Goal: Navigation & Orientation: Find specific page/section

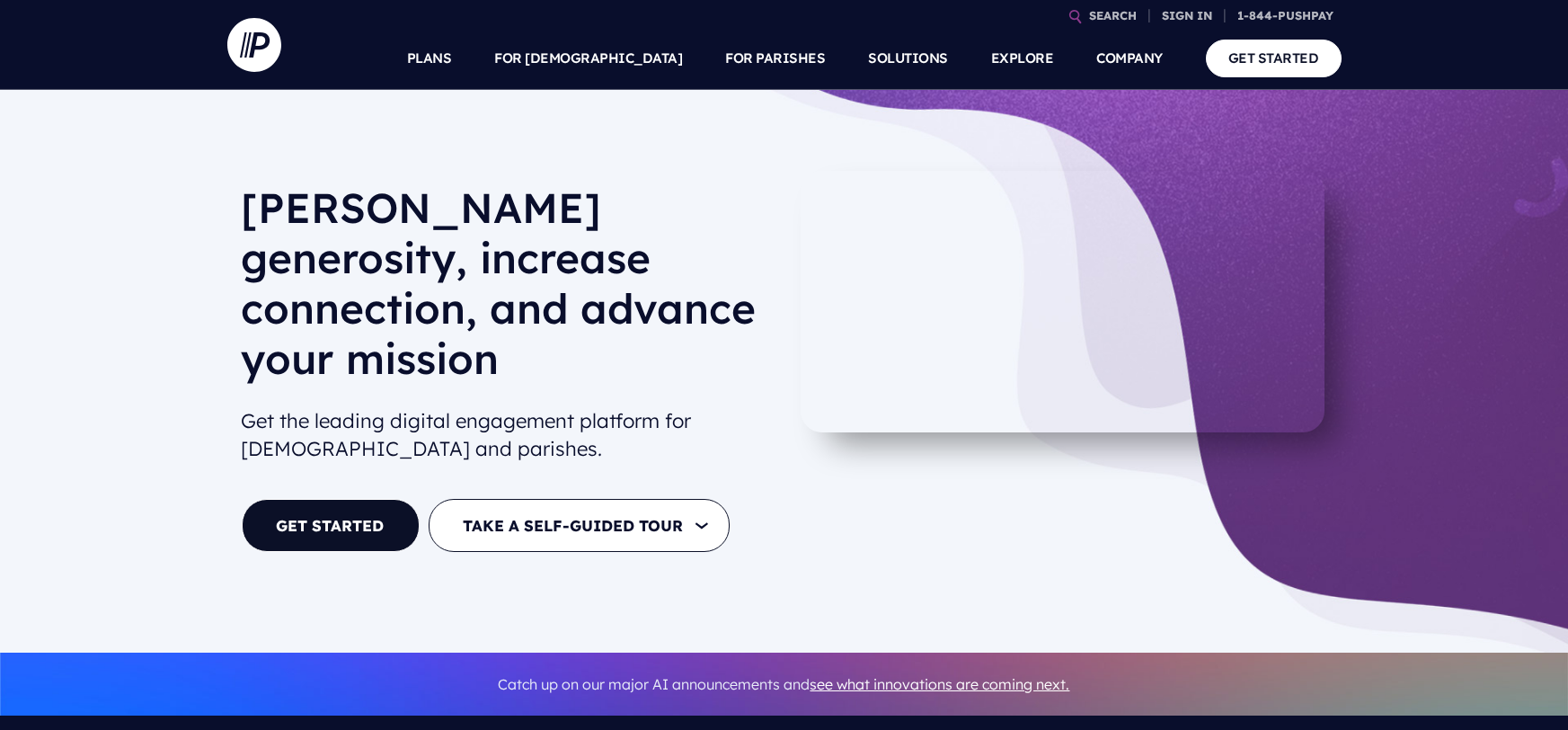
scroll to position [142, 0]
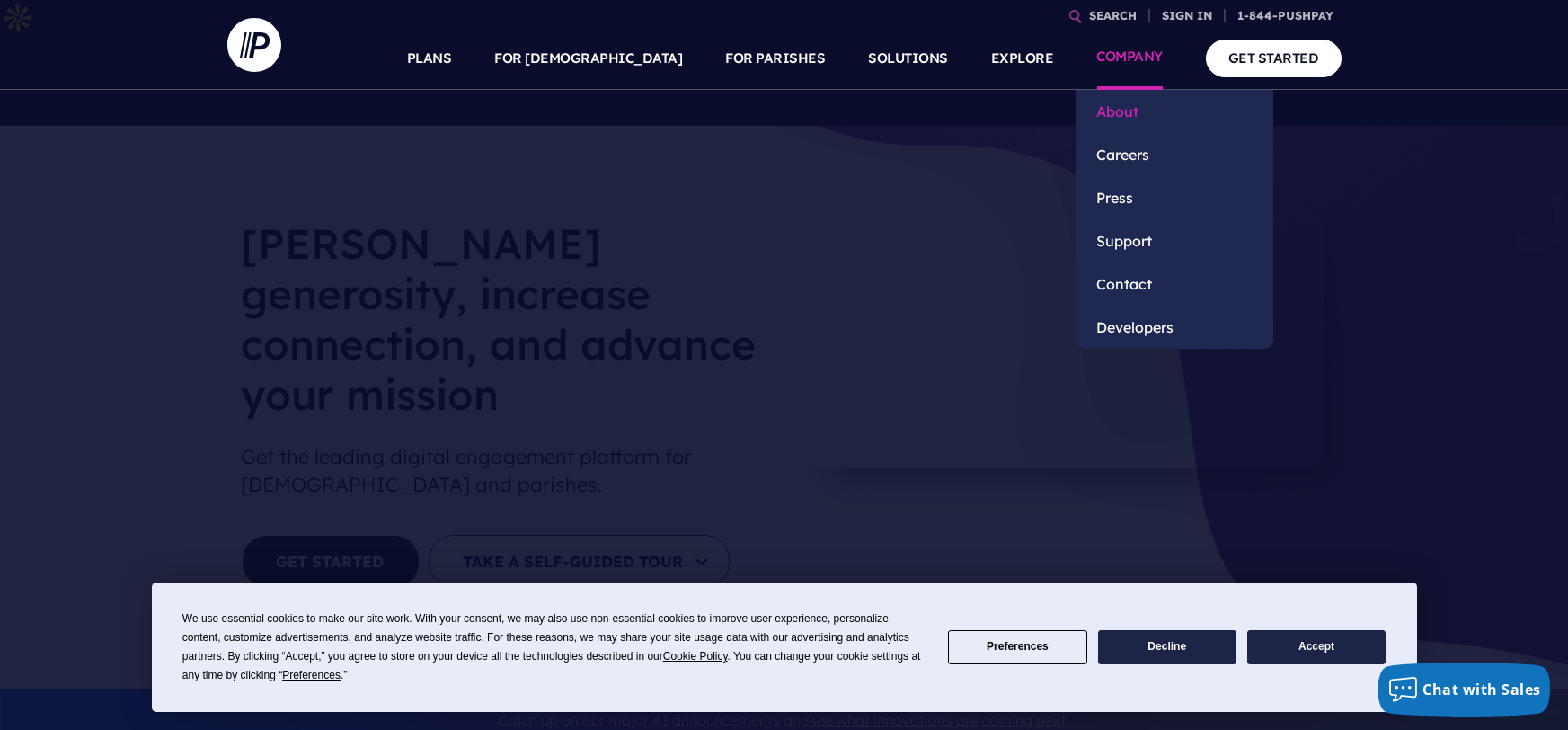
click at [1115, 111] on link "About" at bounding box center [1175, 111] width 198 height 43
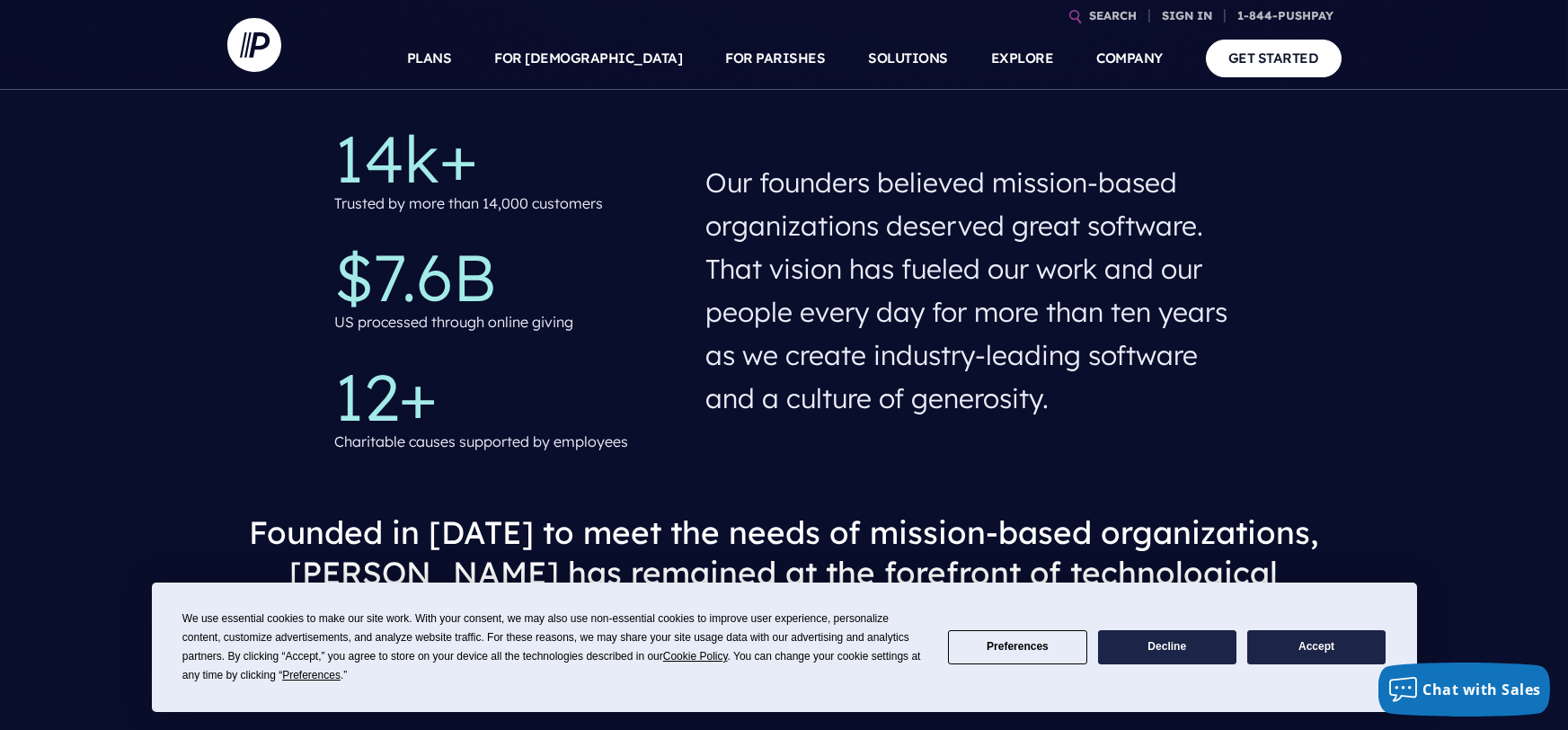
scroll to position [552, 0]
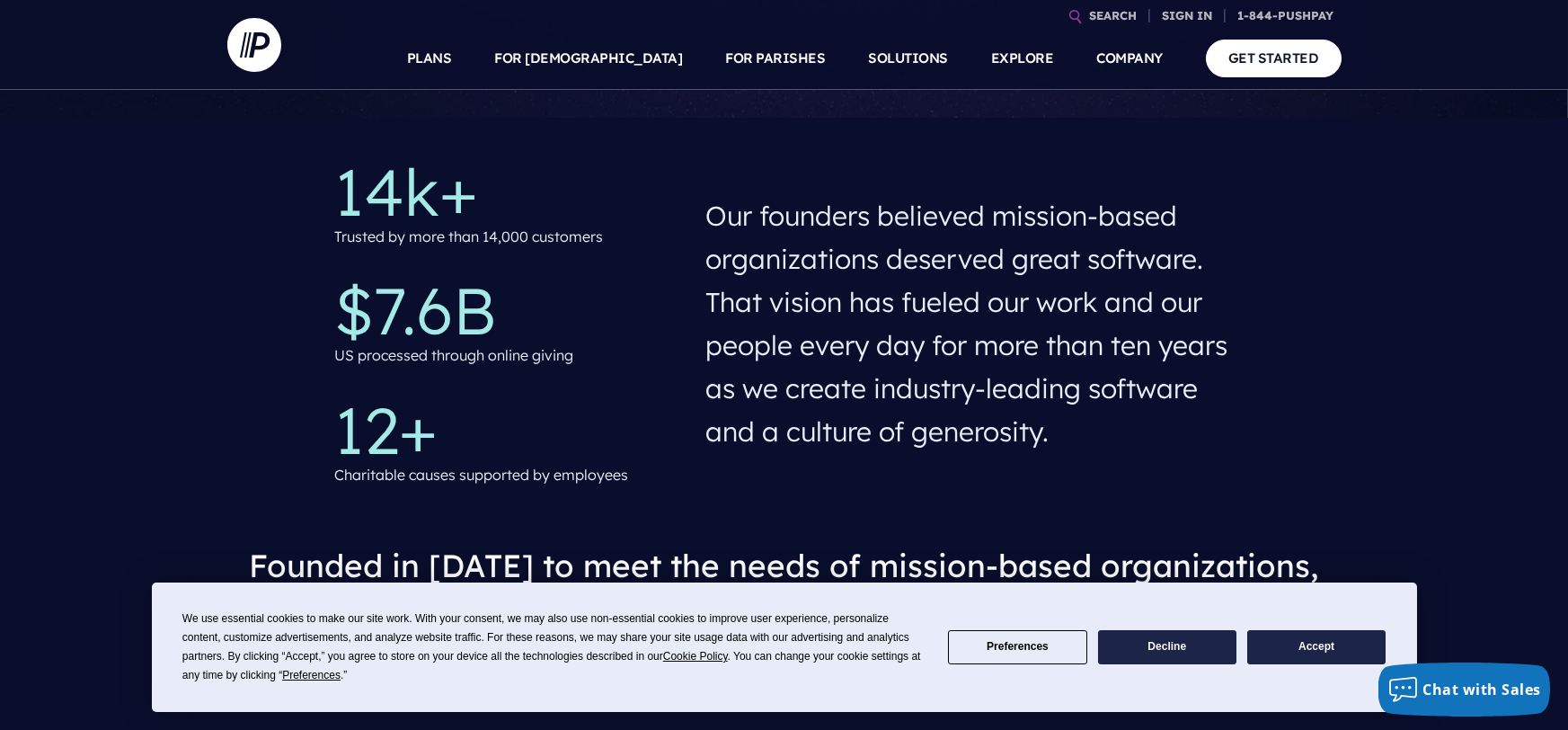
click at [1347, 659] on button "Accept" at bounding box center [1316, 648] width 139 height 35
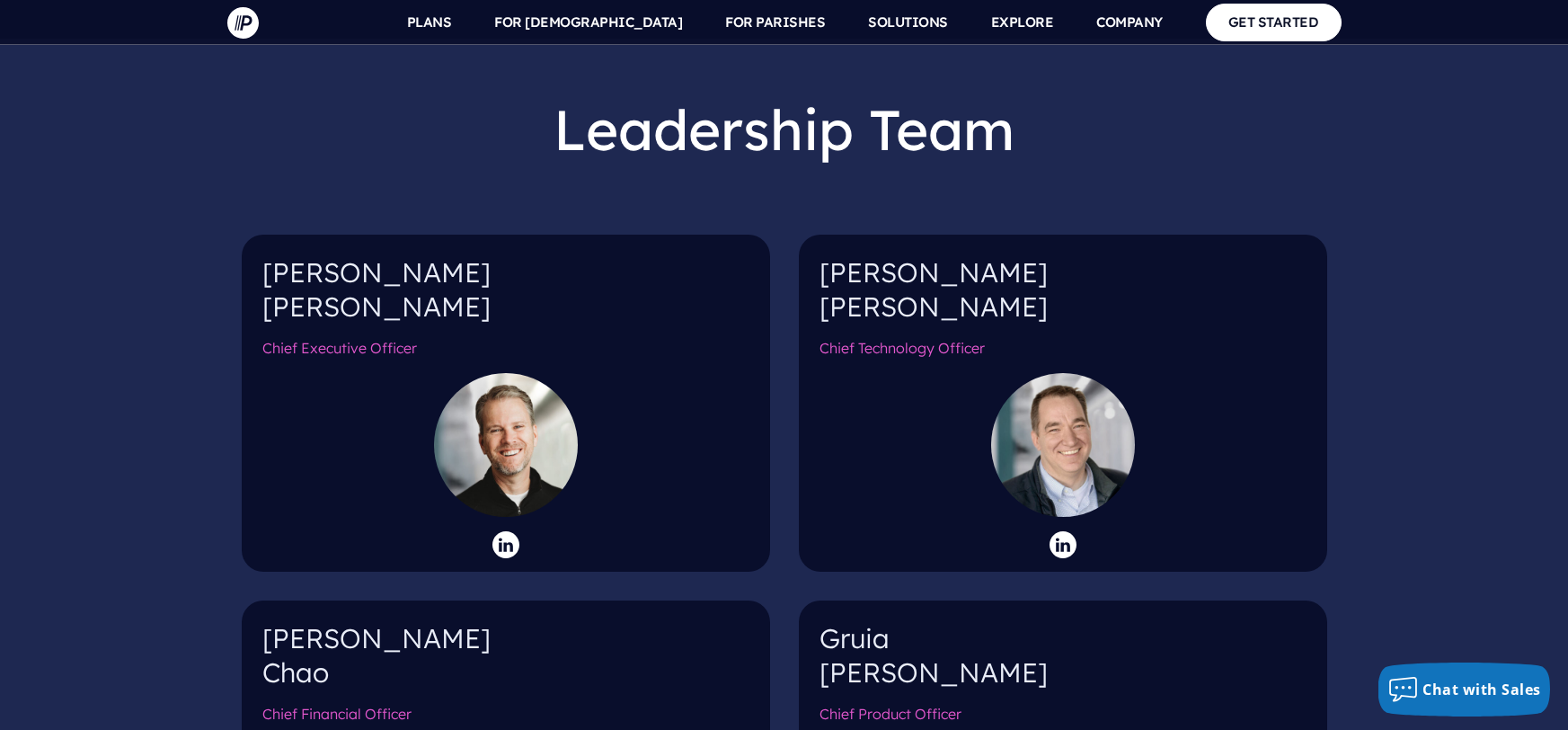
scroll to position [1765, 0]
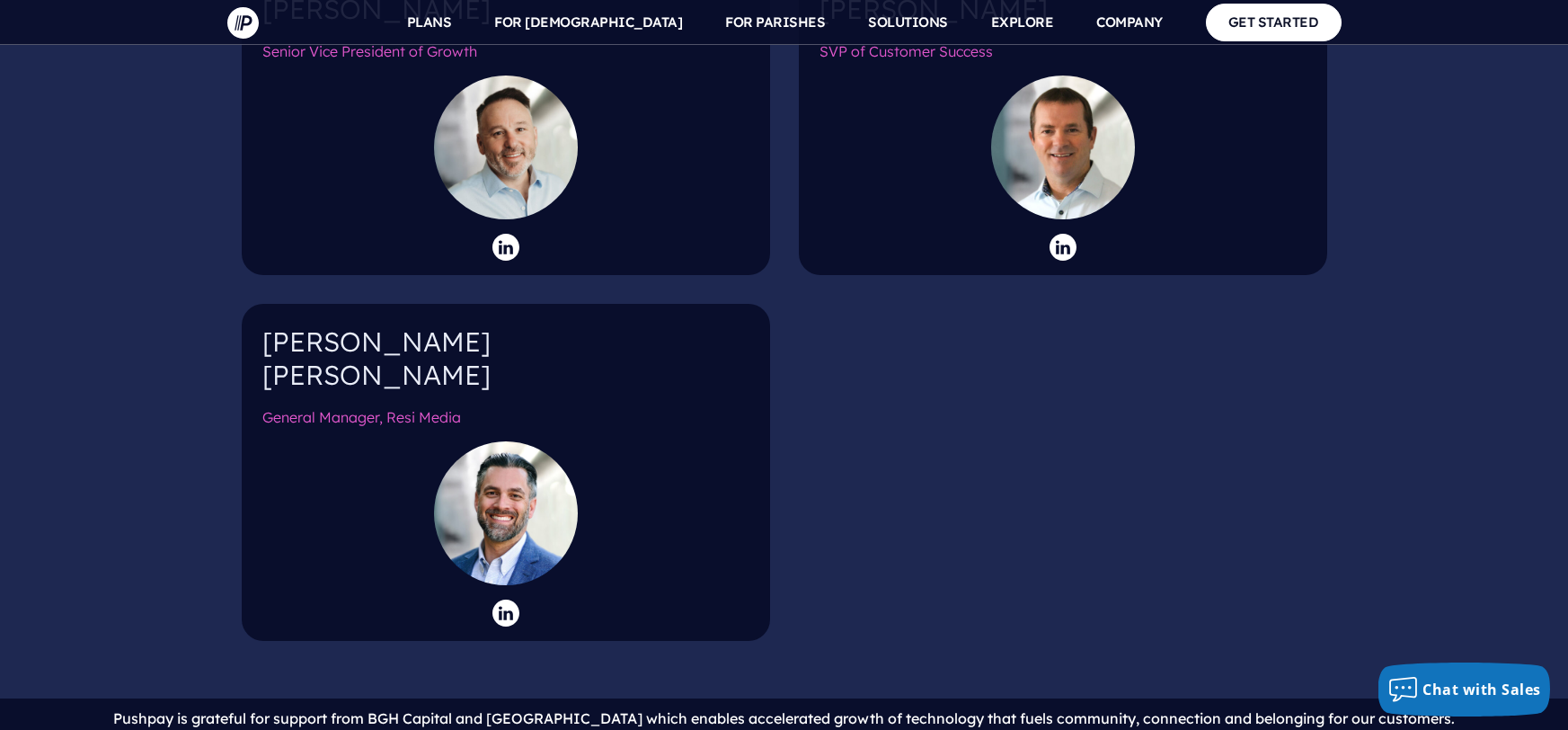
scroll to position [3161, 0]
